Goal: Find specific page/section

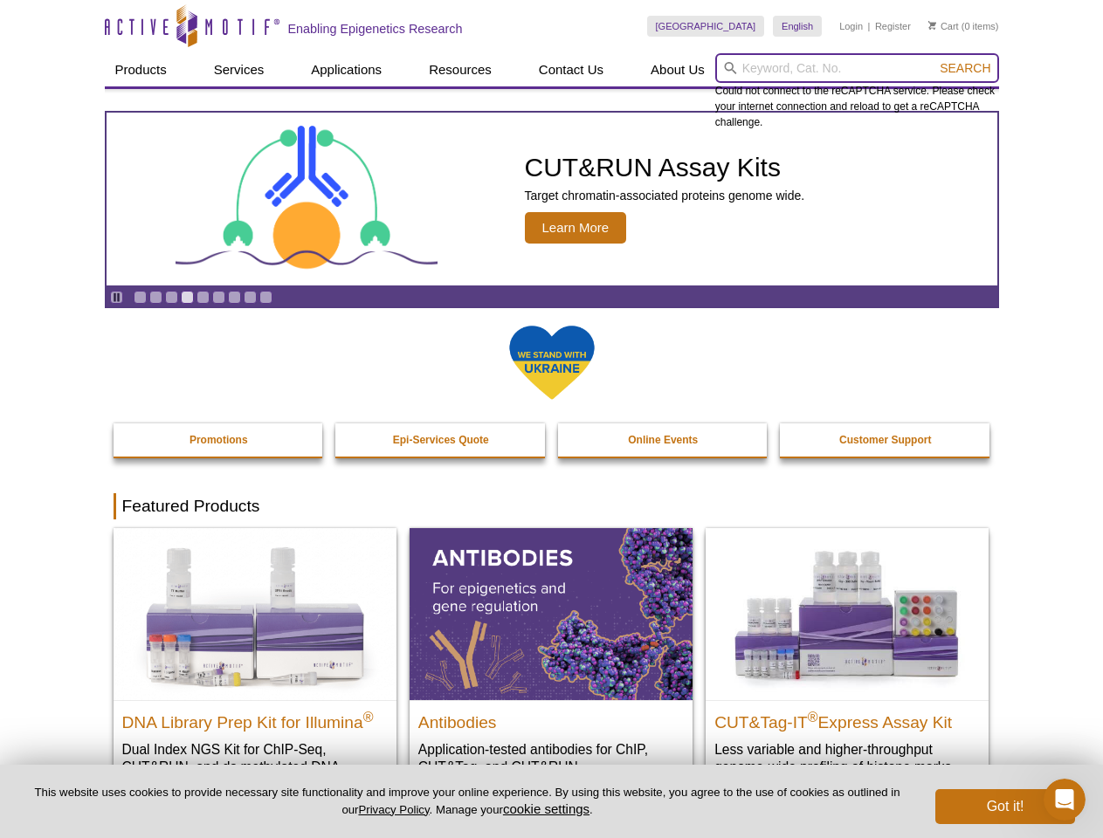
click at [857, 68] on input "search" at bounding box center [857, 68] width 284 height 30
click at [965, 68] on span "Search" at bounding box center [965, 68] width 51 height 14
click at [116, 297] on icon "Pause" at bounding box center [116, 297] width 11 height 11
click at [140, 297] on link "Go to slide 1" at bounding box center [140, 297] width 13 height 13
click at [155, 297] on link "Go to slide 2" at bounding box center [155, 297] width 13 height 13
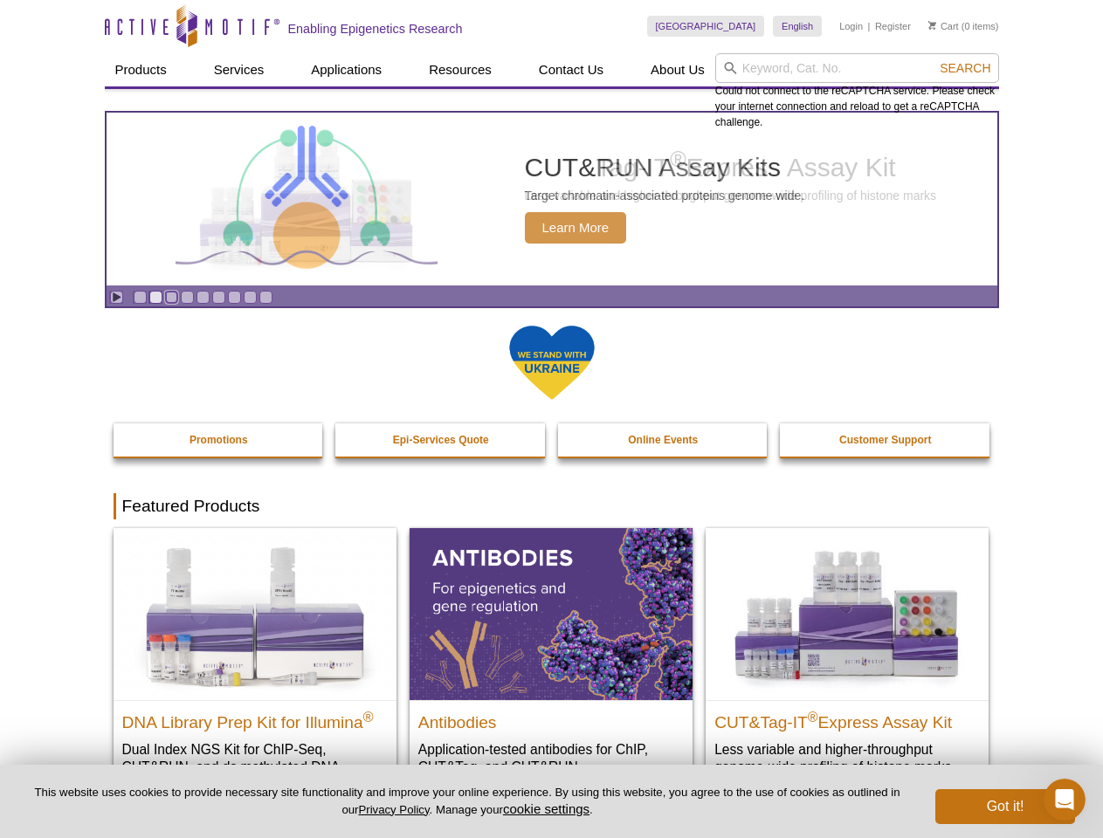
click at [171, 297] on link "Go to slide 3" at bounding box center [171, 297] width 13 height 13
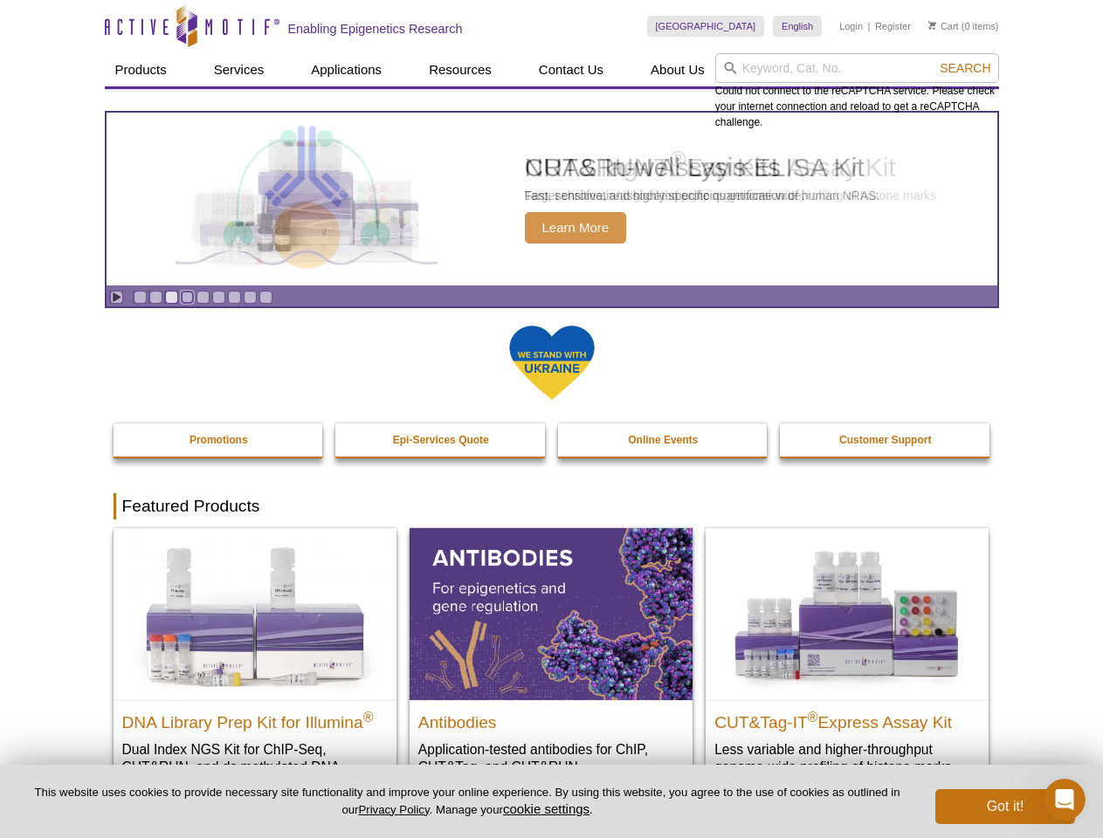
click at [187, 297] on link "Go to slide 4" at bounding box center [187, 297] width 13 height 13
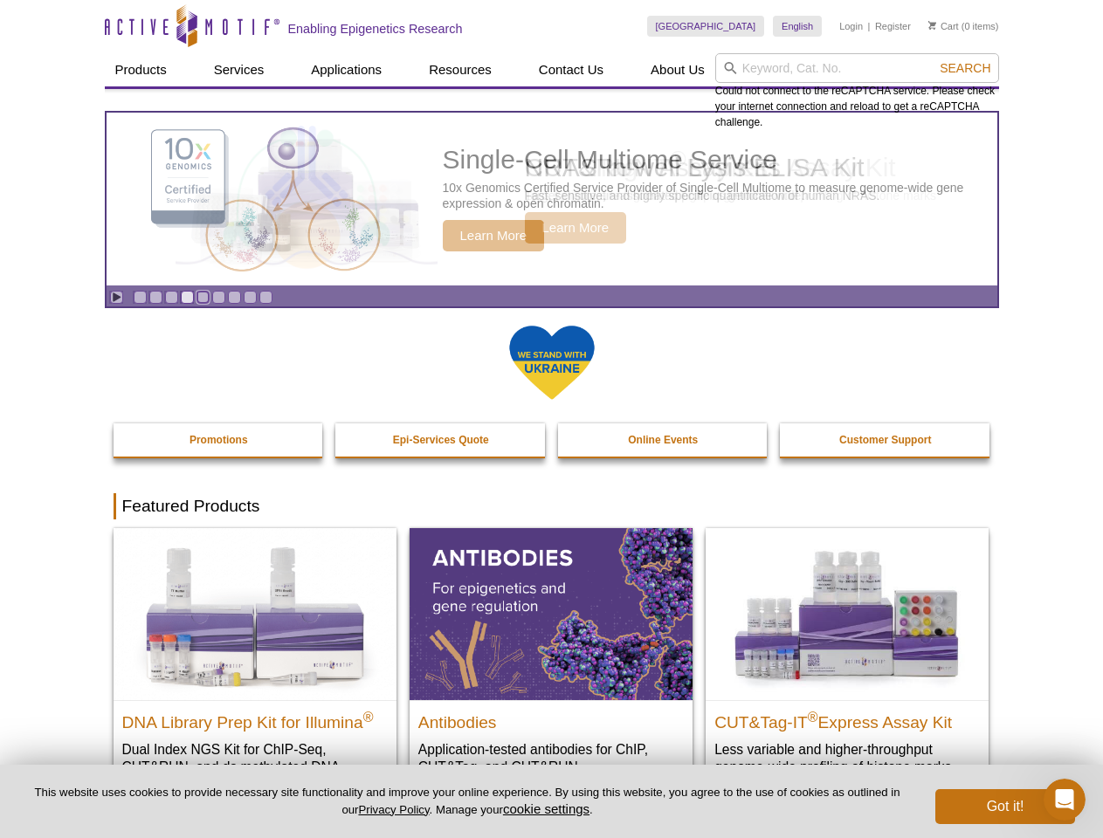
click at [203, 297] on link "Go to slide 5" at bounding box center [202, 297] width 13 height 13
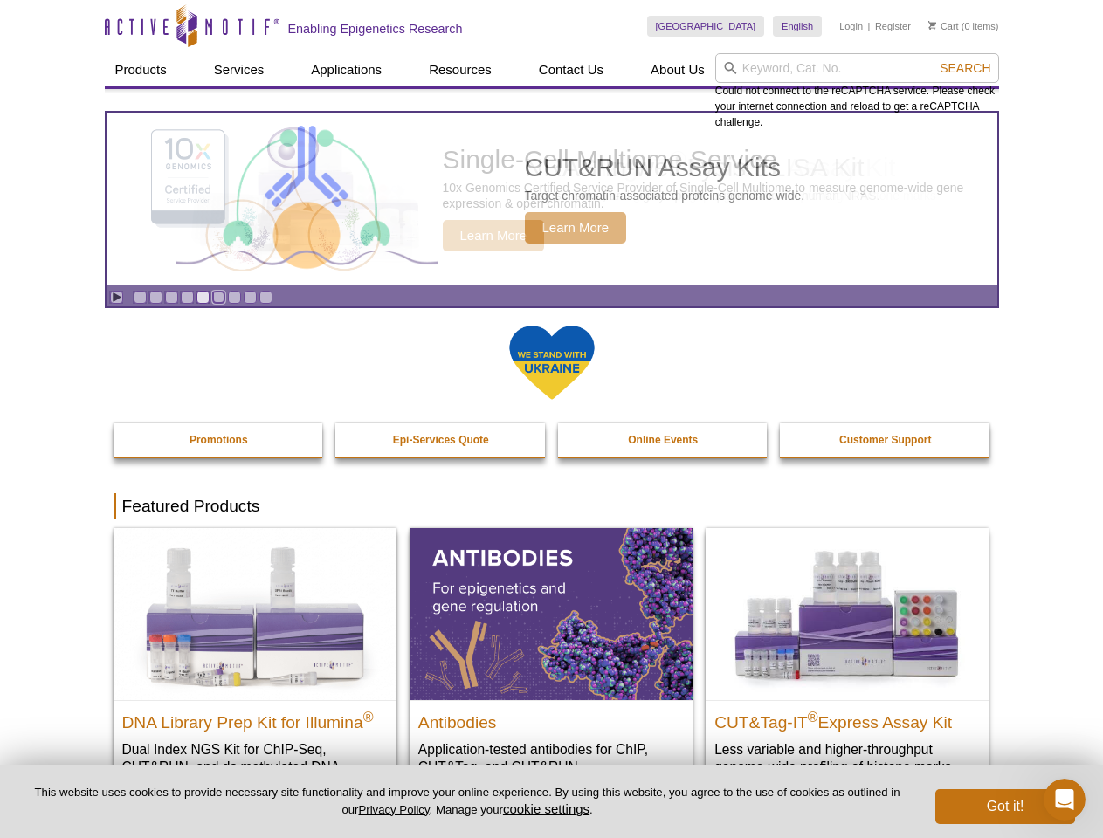
click at [218, 297] on link "Go to slide 6" at bounding box center [218, 297] width 13 height 13
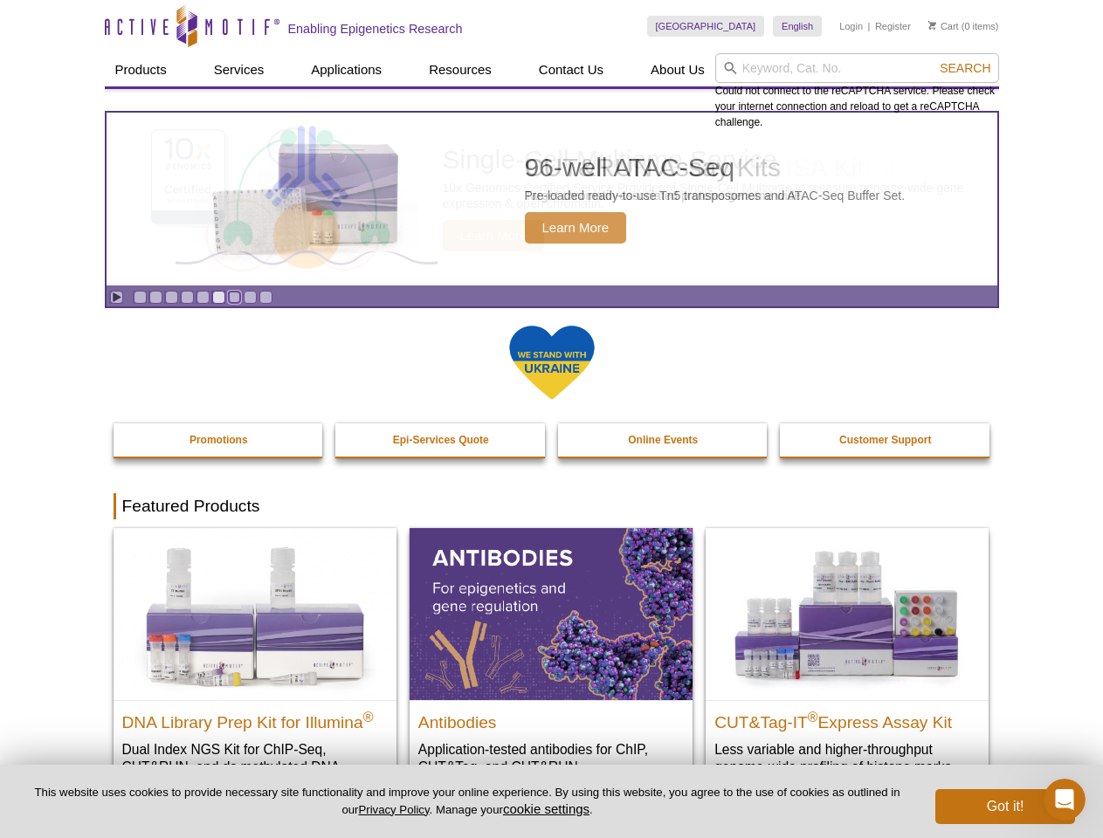
click at [234, 297] on link "Go to slide 7" at bounding box center [234, 297] width 13 height 13
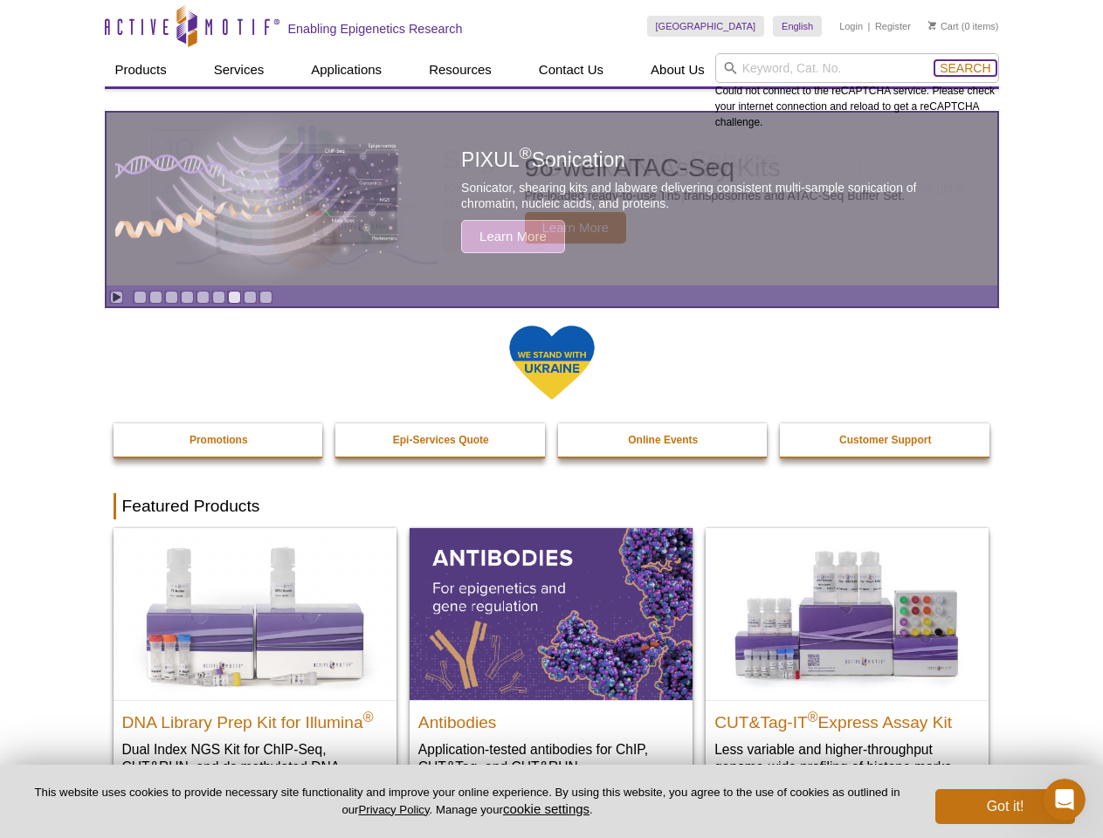
click at [965, 68] on span "Search" at bounding box center [965, 68] width 51 height 14
